Goal: Task Accomplishment & Management: Manage account settings

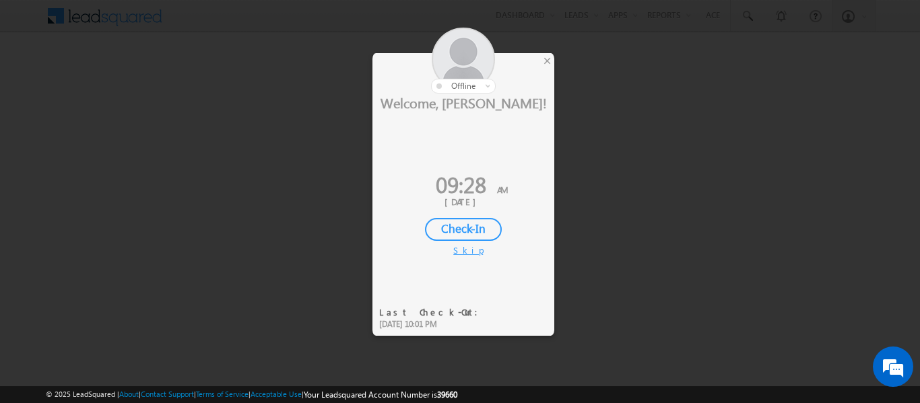
click at [482, 228] on div "Check-In" at bounding box center [463, 229] width 77 height 23
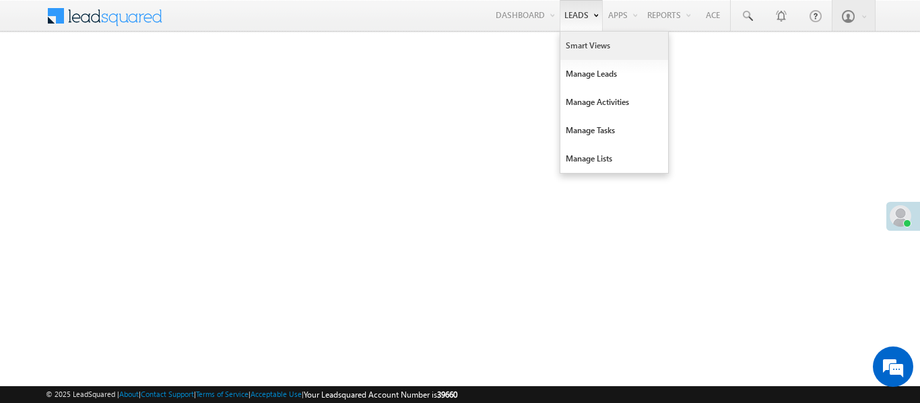
click at [589, 42] on link "Smart Views" at bounding box center [614, 46] width 108 height 28
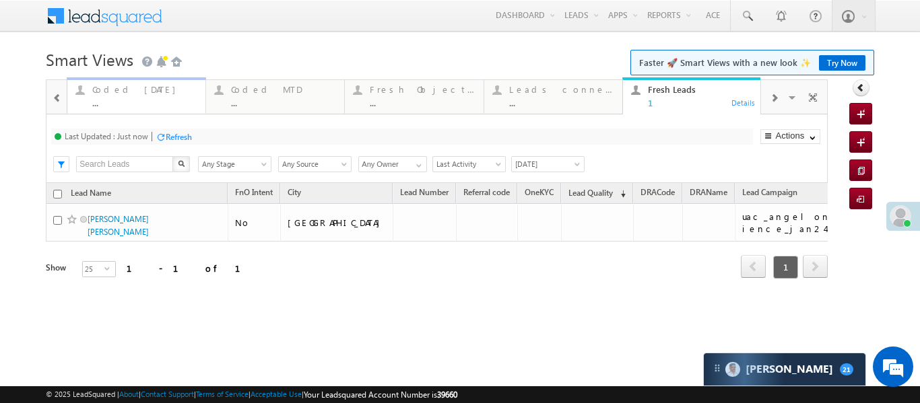
click at [108, 86] on div "Coded Today" at bounding box center [144, 89] width 105 height 11
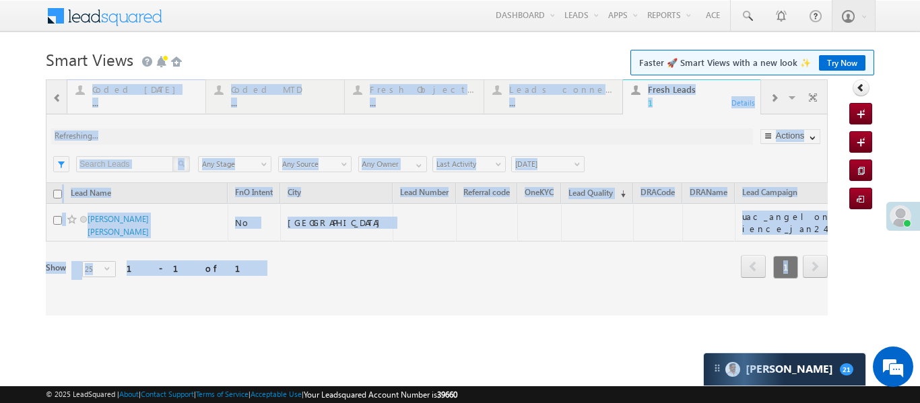
click at [108, 86] on div at bounding box center [437, 197] width 782 height 236
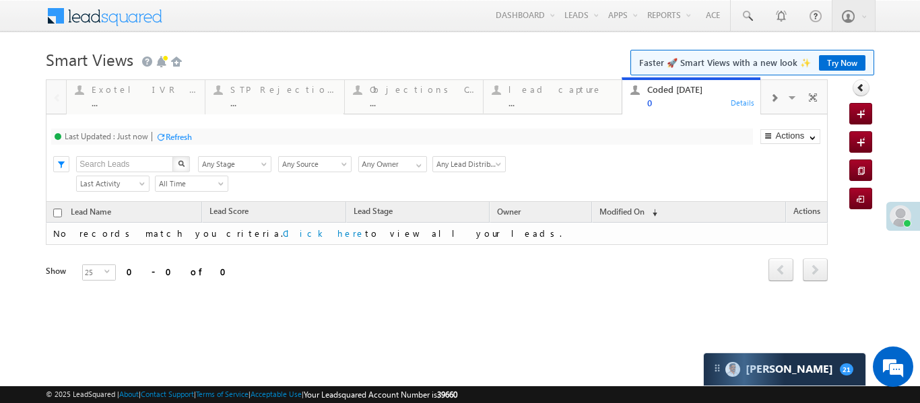
click at [564, 102] on div "..." at bounding box center [561, 103] width 105 height 10
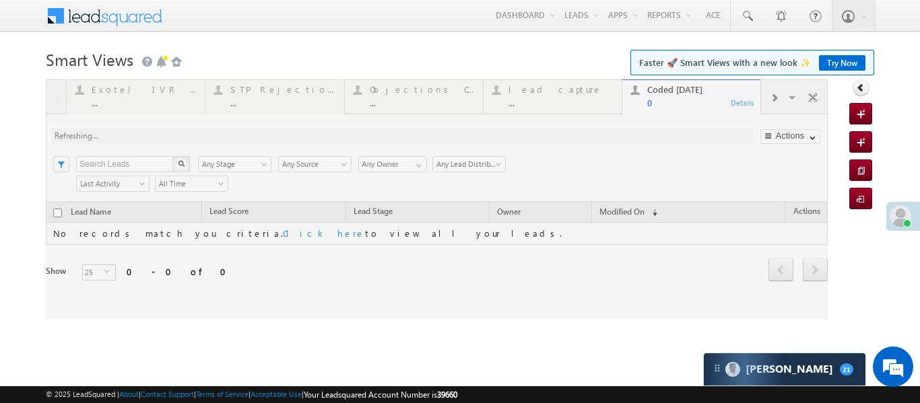
click at [564, 102] on div at bounding box center [437, 199] width 782 height 240
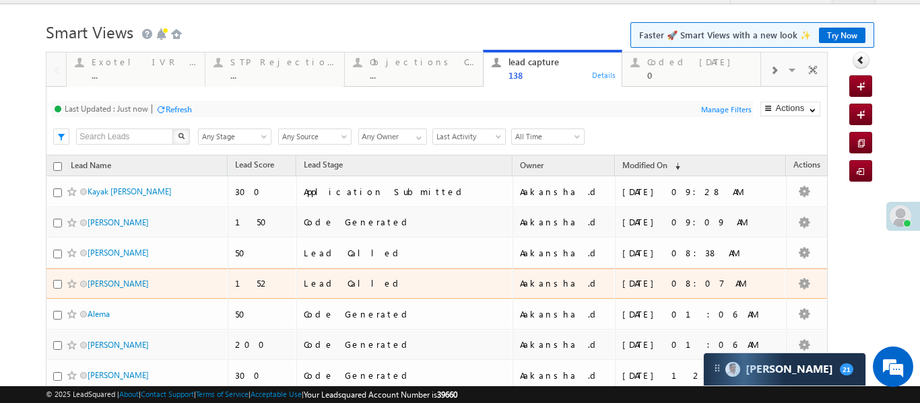
scroll to position [42, 0]
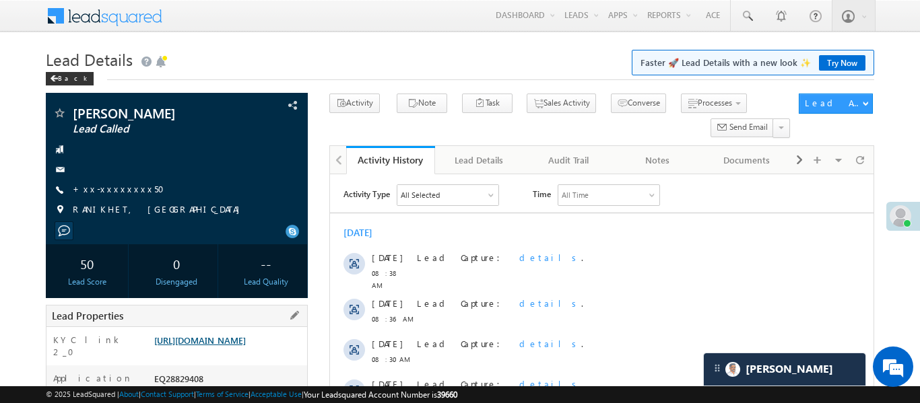
click at [246, 337] on link "[URL][DOMAIN_NAME]" at bounding box center [200, 340] width 92 height 11
click at [104, 192] on link "+xx-xxxxxxxx50" at bounding box center [123, 188] width 100 height 11
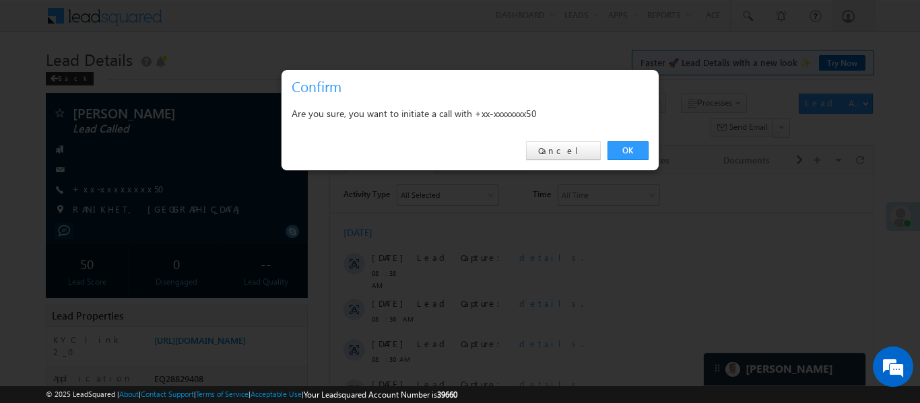
click at [636, 152] on link "OK" at bounding box center [628, 150] width 41 height 19
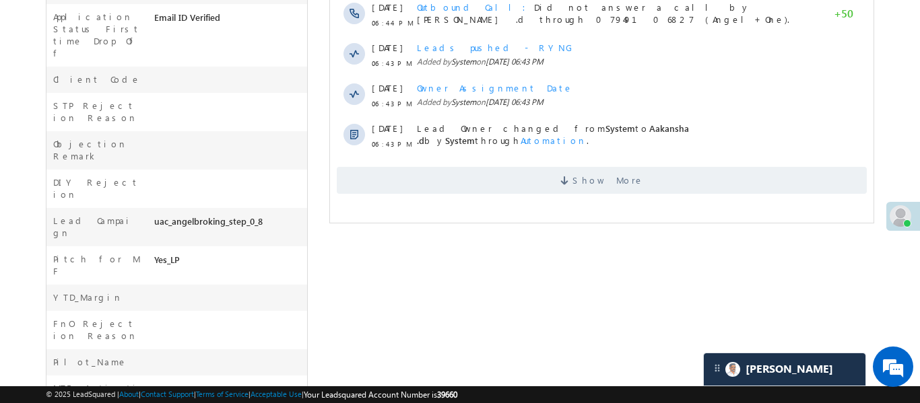
scroll to position [567, 0]
click at [523, 171] on span "Show More" at bounding box center [601, 179] width 530 height 27
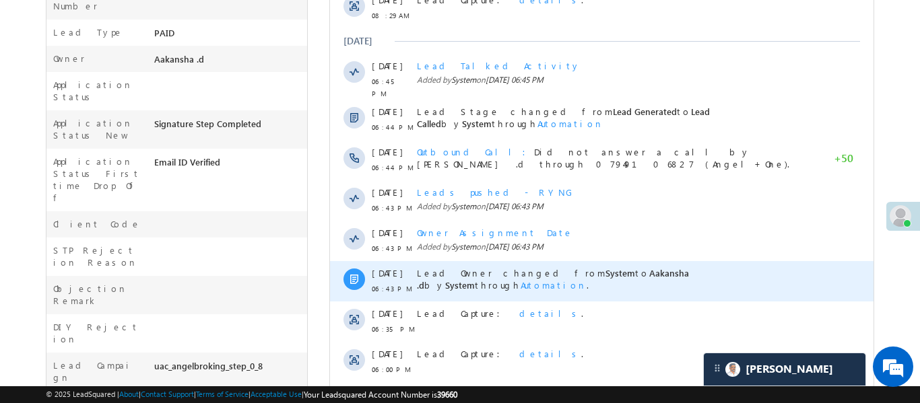
scroll to position [227, 0]
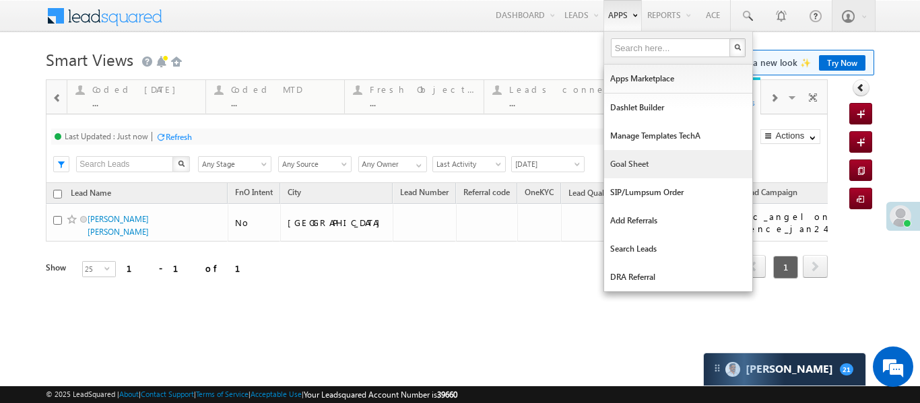
click at [641, 165] on link "Goal Sheet" at bounding box center [678, 164] width 148 height 28
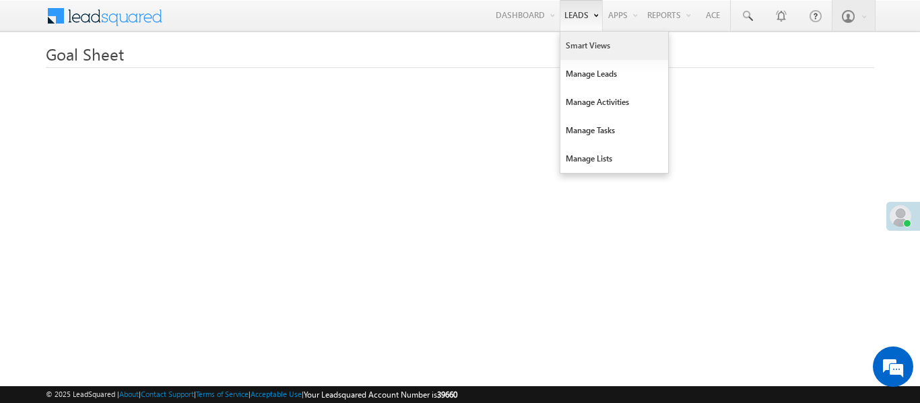
click at [571, 55] on link "Smart Views" at bounding box center [614, 46] width 108 height 28
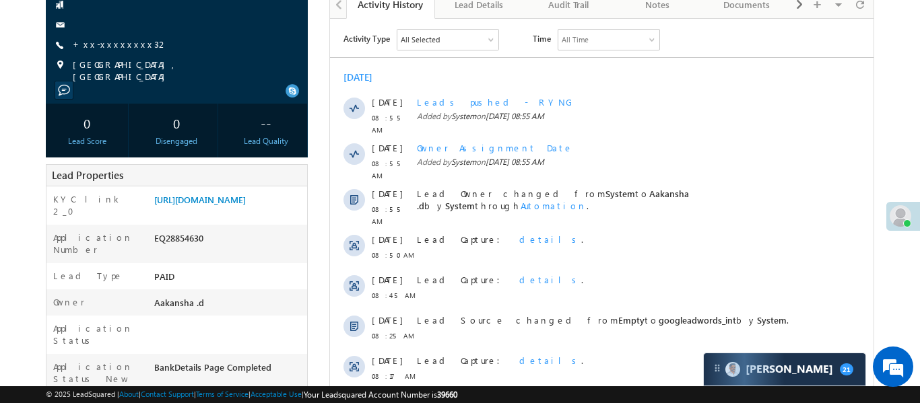
scroll to position [131, 0]
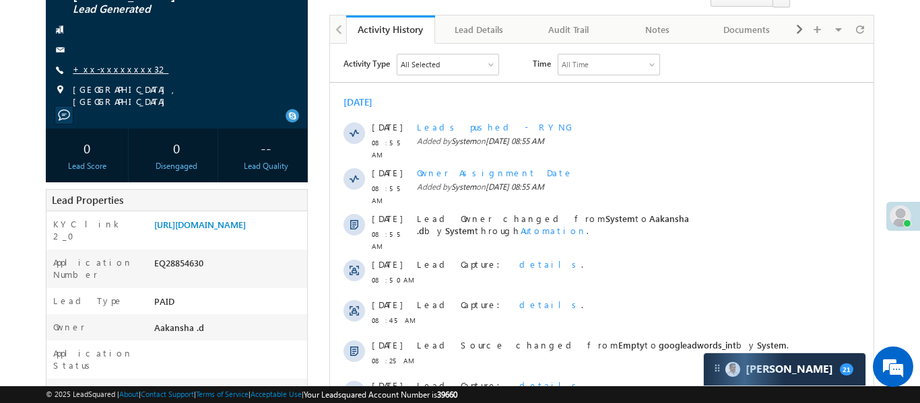
click at [89, 75] on link "+xx-xxxxxxxx32" at bounding box center [121, 68] width 96 height 11
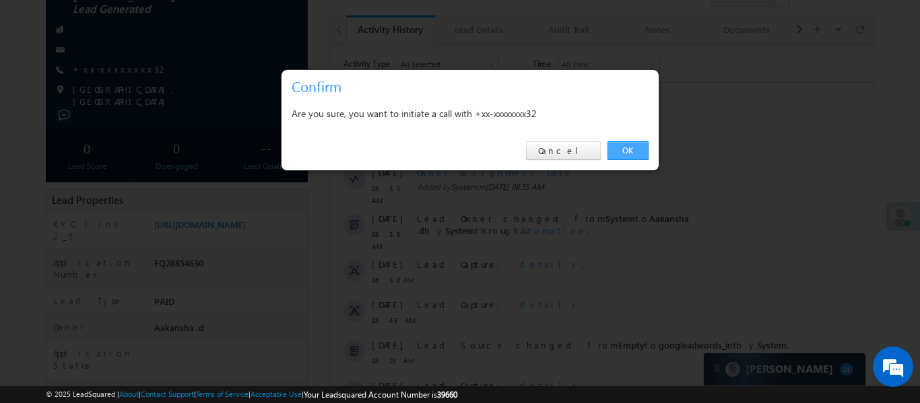
click at [625, 145] on link "OK" at bounding box center [628, 150] width 41 height 19
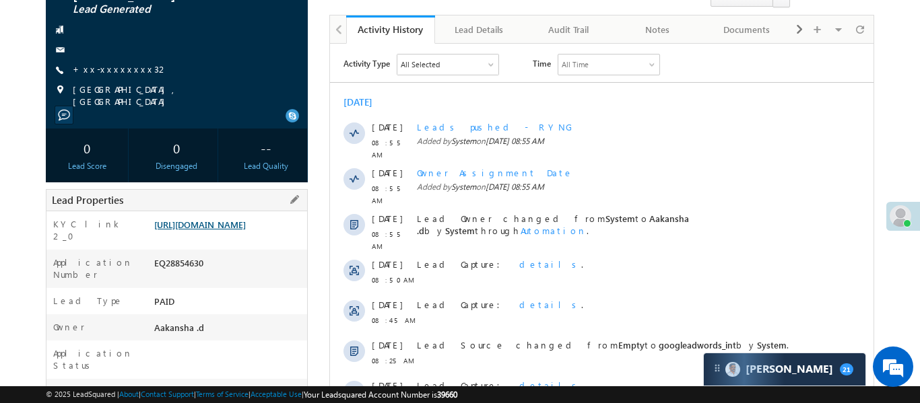
click at [246, 230] on link "[URL][DOMAIN_NAME]" at bounding box center [200, 224] width 92 height 11
click at [104, 77] on span "+xx-xxxxxxxx32" at bounding box center [121, 69] width 96 height 13
click at [112, 75] on link "+xx-xxxxxxxx32" at bounding box center [121, 68] width 96 height 11
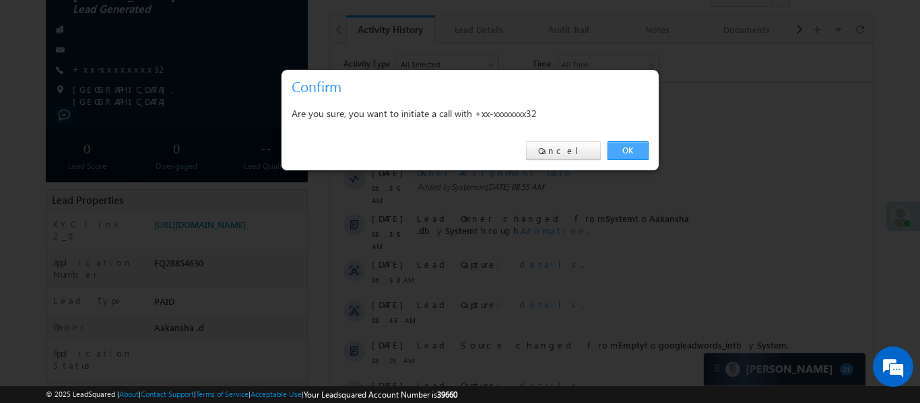
click at [639, 158] on link "OK" at bounding box center [628, 150] width 41 height 19
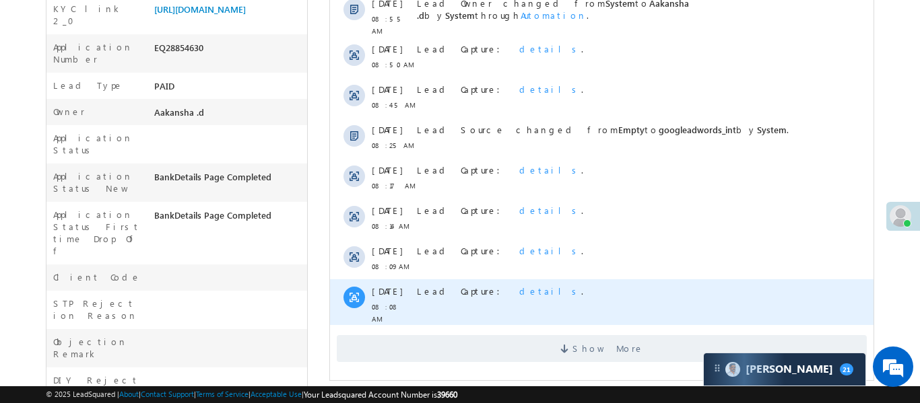
scroll to position [396, 0]
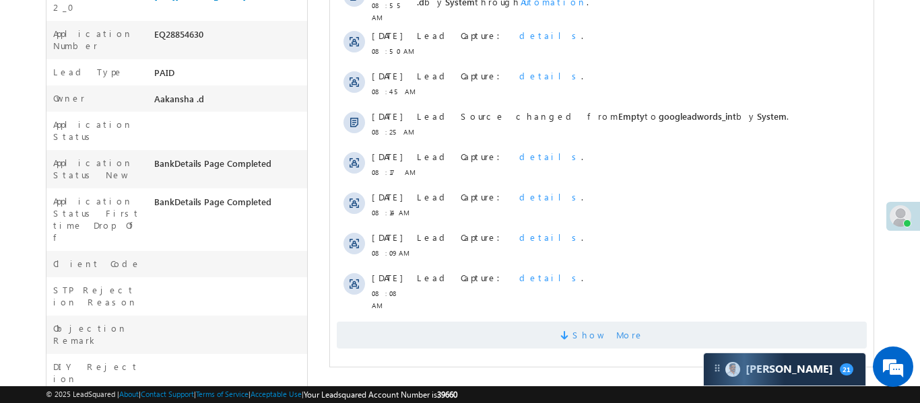
click at [678, 322] on span "Show More" at bounding box center [601, 335] width 530 height 27
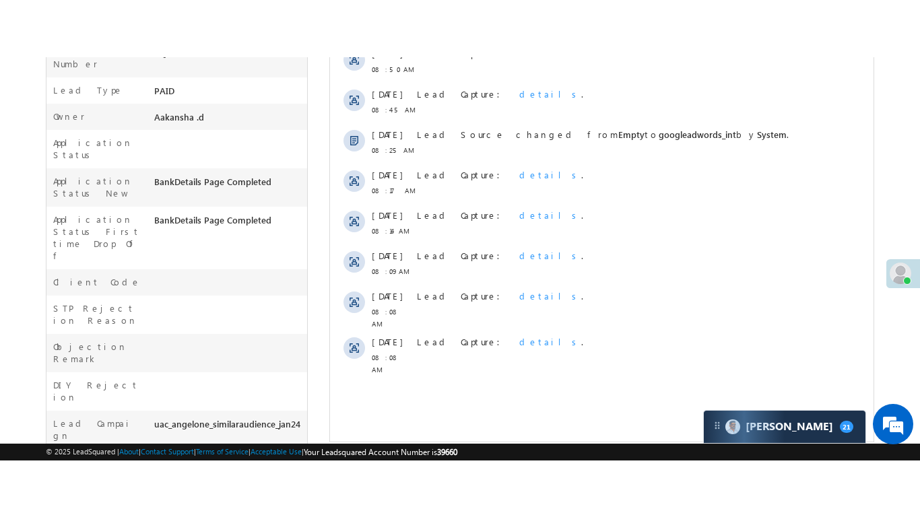
scroll to position [414, 0]
